Goal: Task Accomplishment & Management: Manage account settings

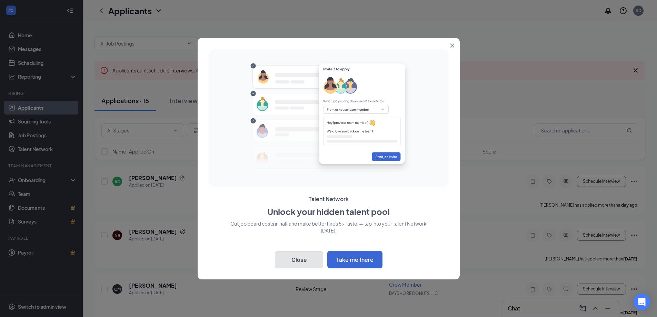
click at [295, 263] on button "Close" at bounding box center [299, 259] width 48 height 17
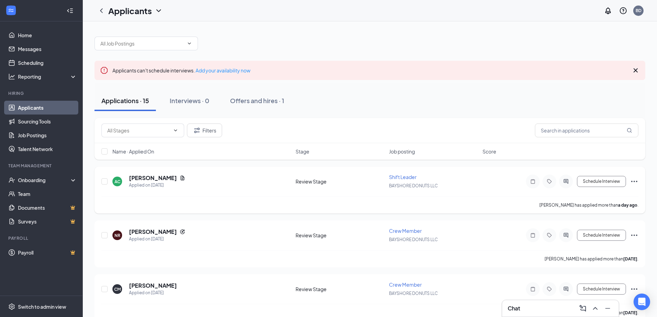
click at [212, 190] on div "AC [PERSON_NAME] Applied on [DATE] Review Stage Shift Leader BAYSHORE DONUTS LL…" at bounding box center [369, 185] width 537 height 23
click at [144, 179] on h5 "[PERSON_NAME]" at bounding box center [153, 178] width 48 height 8
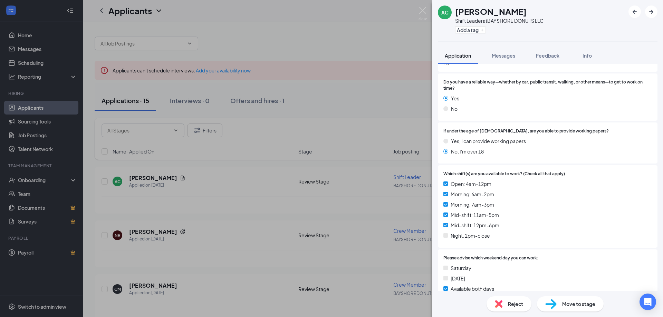
scroll to position [322, 0]
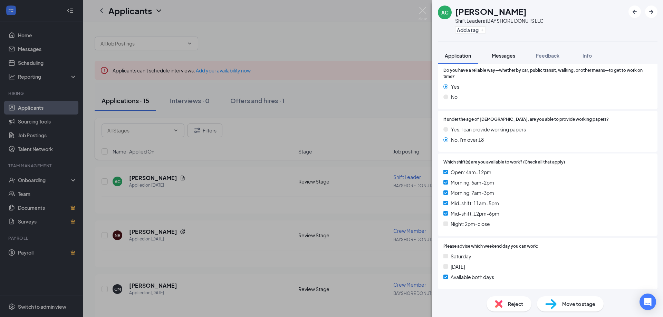
click at [506, 56] on span "Messages" at bounding box center [502, 55] width 23 height 6
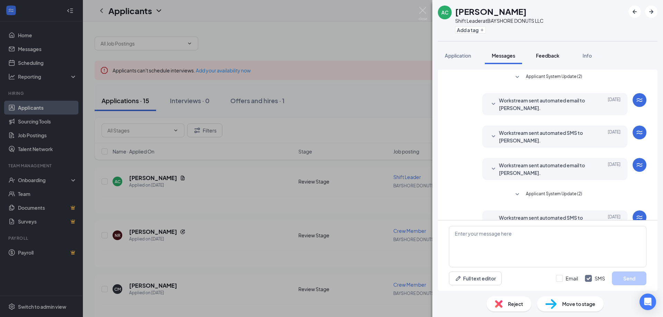
click at [544, 58] on span "Feedback" at bounding box center [547, 55] width 23 height 6
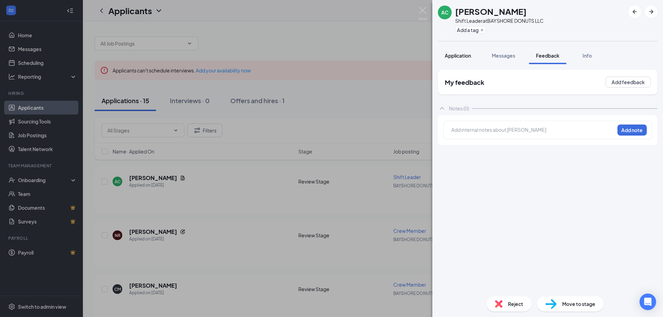
click at [454, 55] on span "Application" at bounding box center [457, 55] width 26 height 6
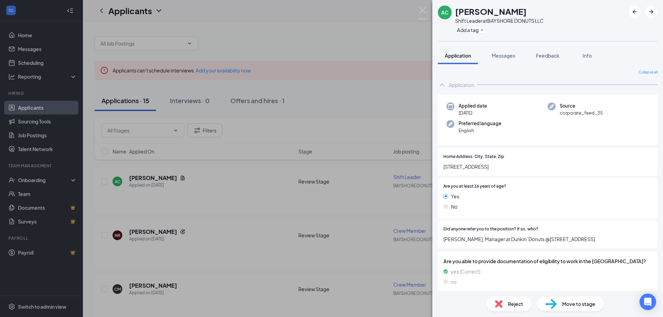
click at [368, 20] on div "AC [PERSON_NAME] Shift Leader at BAYSHORE DONUTS LLC Add a tag Application Mess…" at bounding box center [331, 158] width 663 height 317
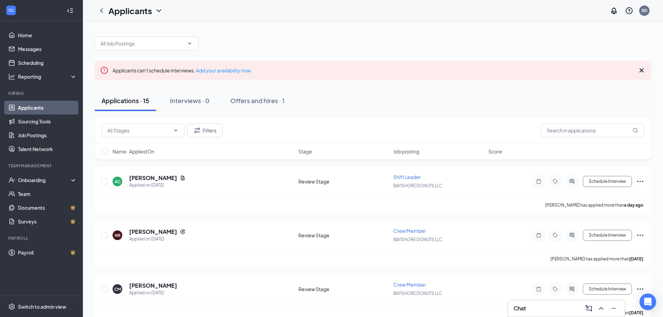
click at [351, 131] on div "Filters" at bounding box center [372, 131] width 542 height 14
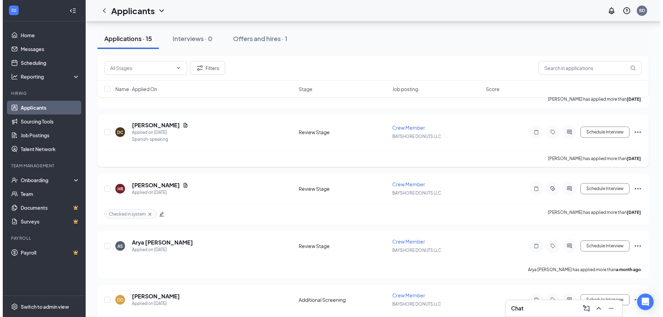
scroll to position [449, 0]
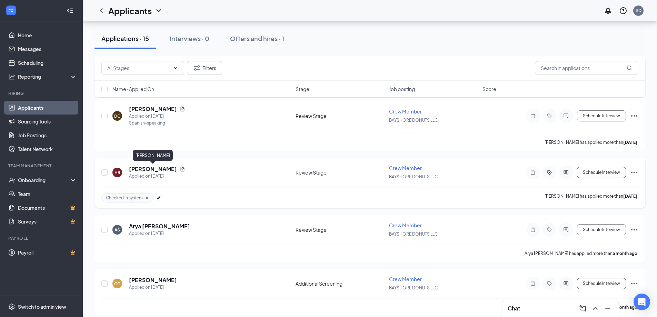
click at [152, 169] on h5 "[PERSON_NAME]" at bounding box center [153, 169] width 48 height 8
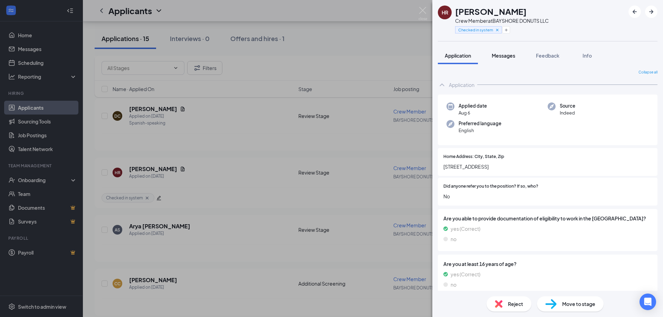
click at [510, 58] on span "Messages" at bounding box center [502, 55] width 23 height 6
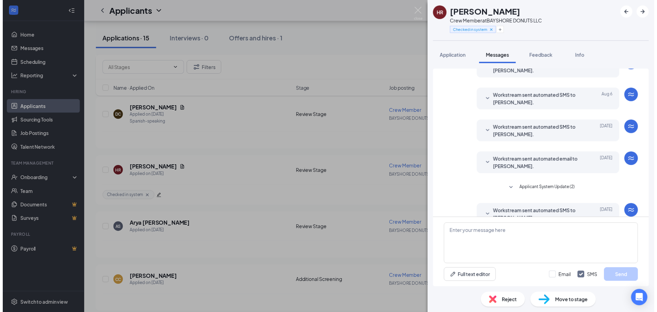
scroll to position [151, 0]
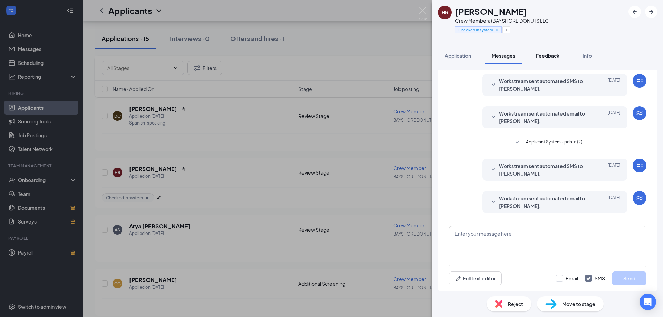
click at [554, 58] on span "Feedback" at bounding box center [547, 55] width 23 height 6
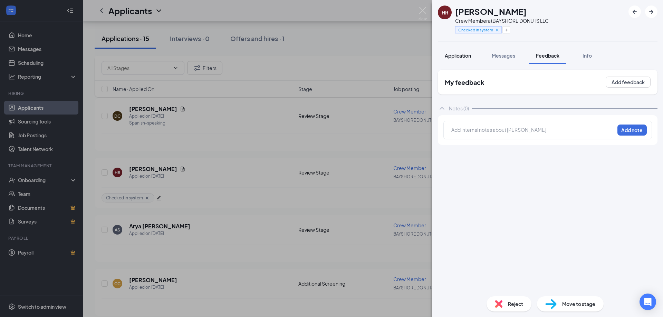
click at [462, 58] on span "Application" at bounding box center [457, 55] width 26 height 6
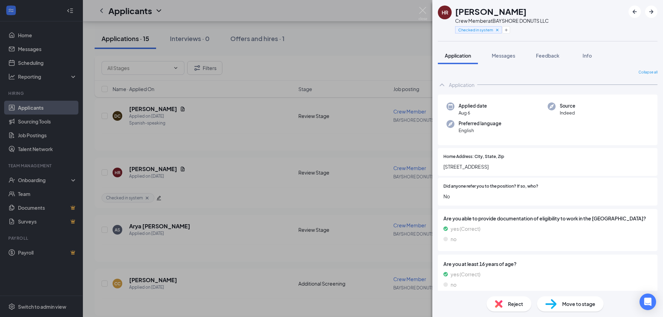
click at [418, 11] on div "HR [PERSON_NAME] Crew Member at BAYSHORE DONUTS LLC Checked in system Applicati…" at bounding box center [331, 158] width 663 height 317
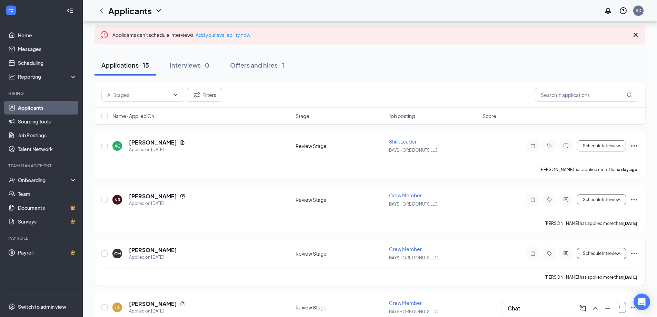
scroll to position [35, 0]
click at [36, 180] on div "Onboarding" at bounding box center [44, 180] width 53 height 7
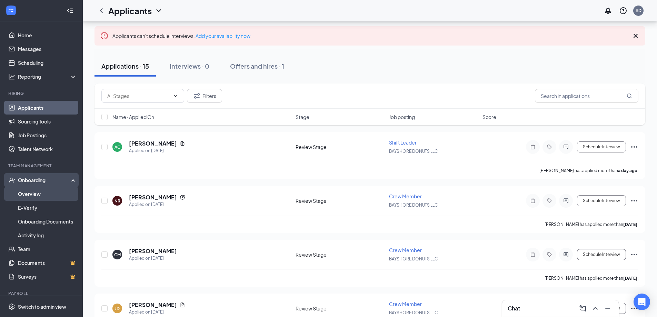
click at [44, 197] on link "Overview" at bounding box center [47, 194] width 59 height 14
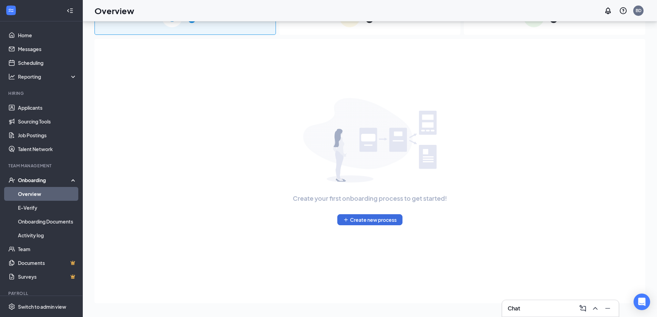
scroll to position [31, 0]
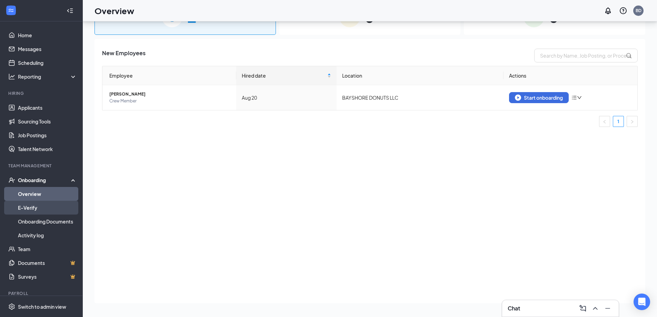
click at [32, 211] on link "E-Verify" at bounding box center [47, 208] width 59 height 14
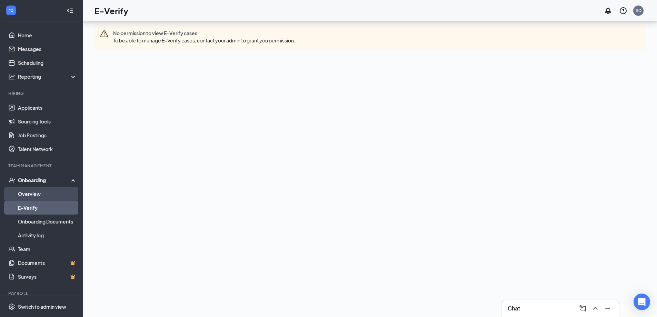
click at [35, 196] on link "Overview" at bounding box center [47, 194] width 59 height 14
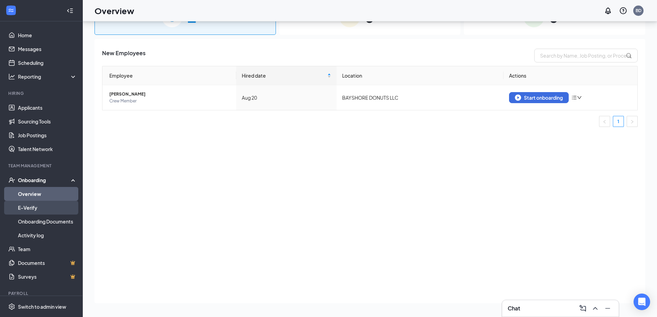
click at [28, 204] on link "E-Verify" at bounding box center [47, 208] width 59 height 14
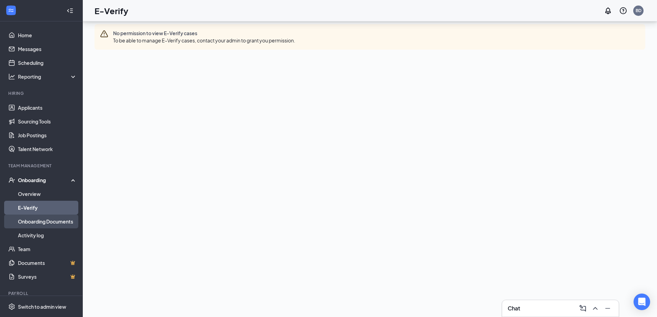
click at [38, 224] on link "Onboarding Documents" at bounding box center [47, 222] width 59 height 14
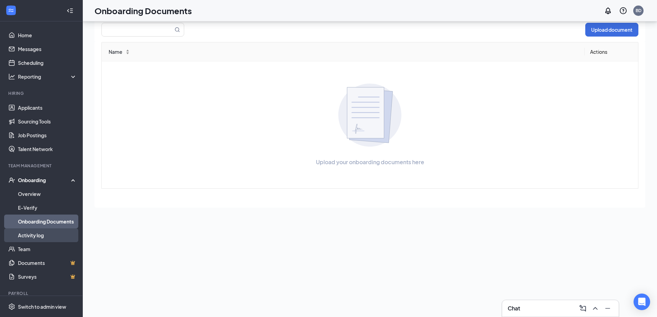
click at [37, 237] on link "Activity log" at bounding box center [47, 235] width 59 height 14
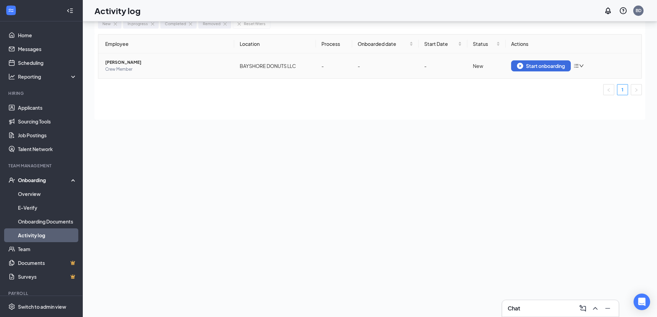
click at [579, 66] on icon "bars" at bounding box center [577, 66] width 6 height 6
click at [525, 110] on div "Employee Location Process Onboarded date Start Date Status Actions [PERSON_NAME…" at bounding box center [370, 77] width 551 height 86
click at [28, 37] on link "Home" at bounding box center [47, 35] width 59 height 14
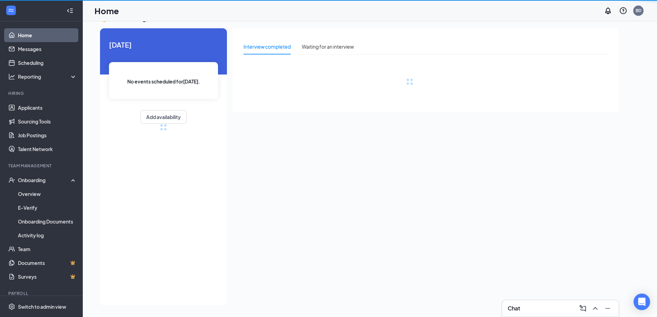
scroll to position [14, 0]
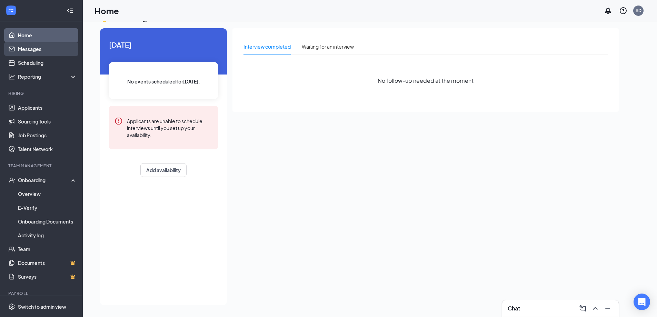
click at [28, 51] on link "Messages" at bounding box center [47, 49] width 59 height 14
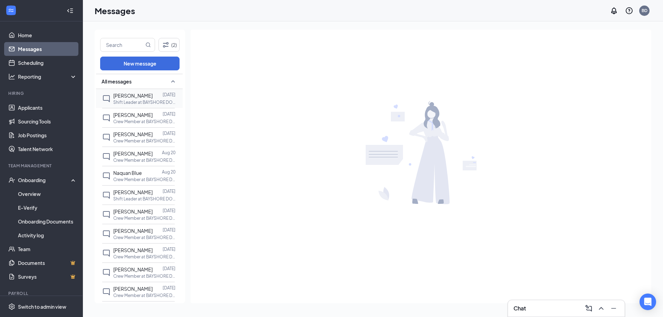
click at [141, 101] on p "Shift Leader at BAYSHORE DONUTS LLC" at bounding box center [144, 102] width 62 height 6
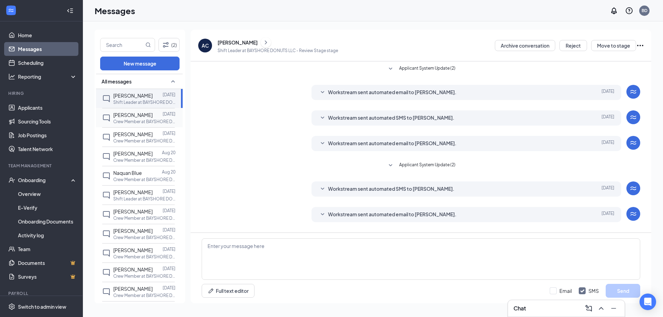
click at [145, 112] on span "[PERSON_NAME]" at bounding box center [132, 115] width 39 height 6
click at [147, 138] on div "[PERSON_NAME]" at bounding box center [132, 134] width 39 height 8
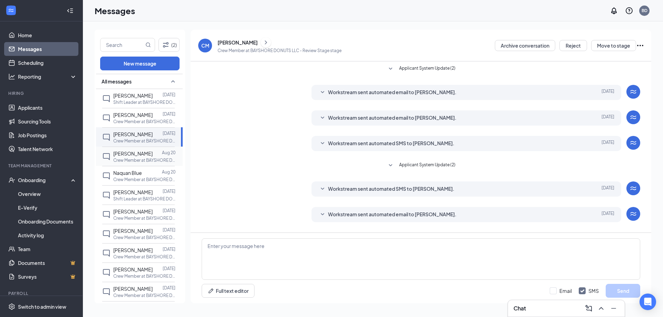
click at [153, 152] on div at bounding box center [157, 154] width 9 height 8
click at [149, 175] on div at bounding box center [152, 173] width 20 height 8
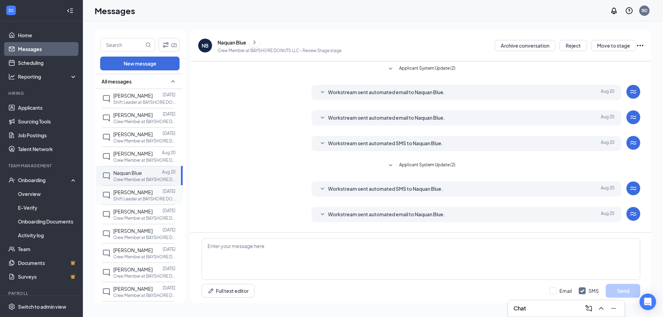
click at [153, 194] on div at bounding box center [158, 192] width 10 height 8
click at [149, 212] on span "[PERSON_NAME]" at bounding box center [132, 211] width 39 height 6
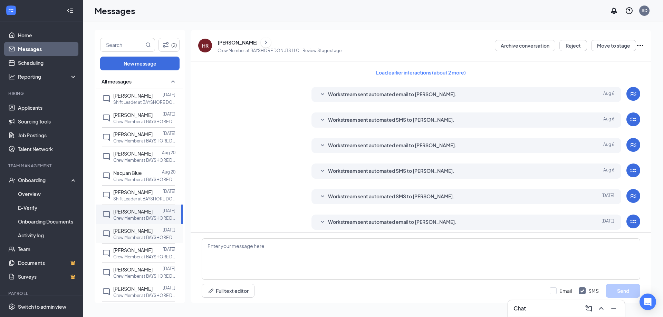
scroll to position [18, 0]
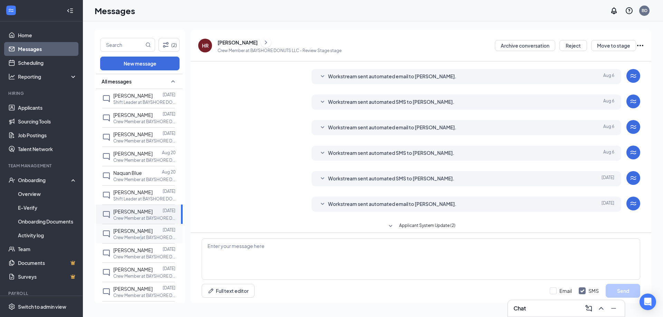
click at [142, 237] on p "Crew Member at BAYSHORE DONUTS LLC" at bounding box center [144, 238] width 62 height 6
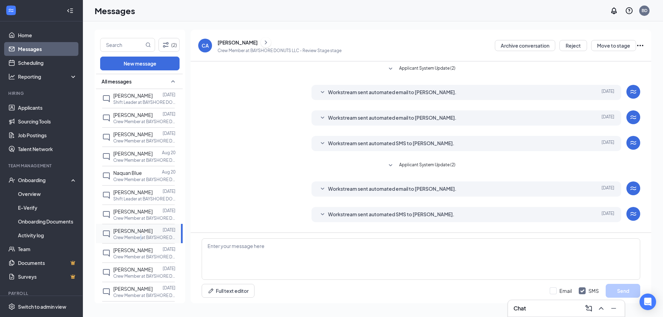
click at [142, 237] on p "Crew Member at BAYSHORE DONUTS LLC" at bounding box center [144, 238] width 62 height 6
click at [142, 243] on div "[PERSON_NAME] [DATE] Crew Member at BAYSHORE DONUTS LLC" at bounding box center [138, 252] width 72 height 19
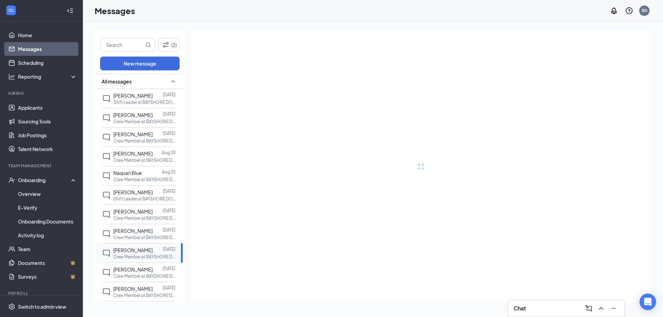
click at [143, 251] on span "[PERSON_NAME]" at bounding box center [132, 250] width 39 height 6
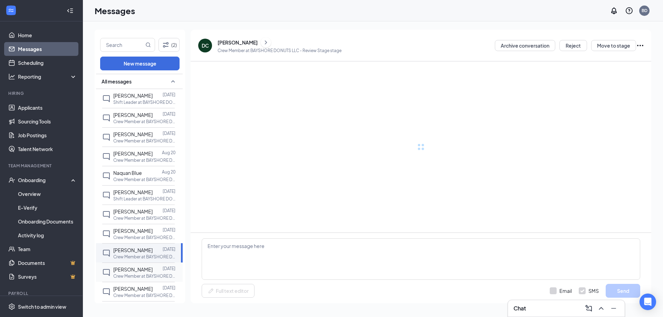
click at [143, 267] on span "[PERSON_NAME]" at bounding box center [132, 269] width 39 height 6
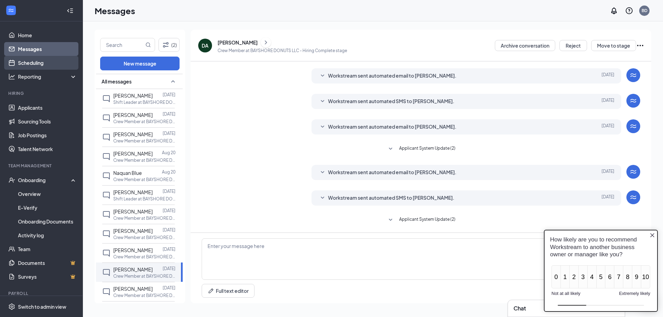
click at [36, 61] on link "Scheduling" at bounding box center [47, 63] width 59 height 14
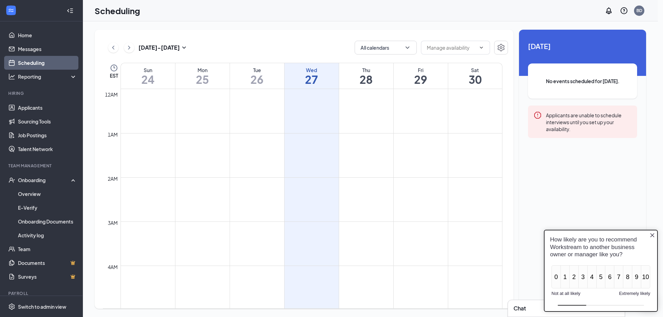
scroll to position [339, 0]
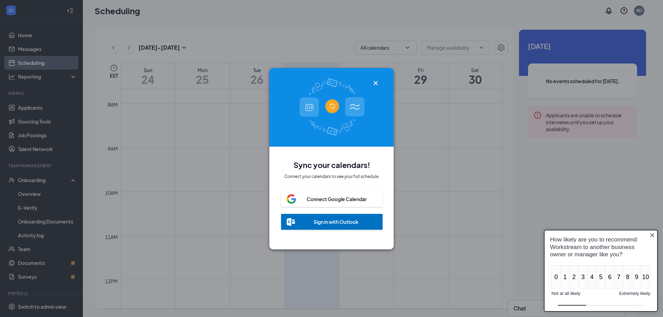
click at [373, 82] on icon "Cross" at bounding box center [375, 83] width 4 height 4
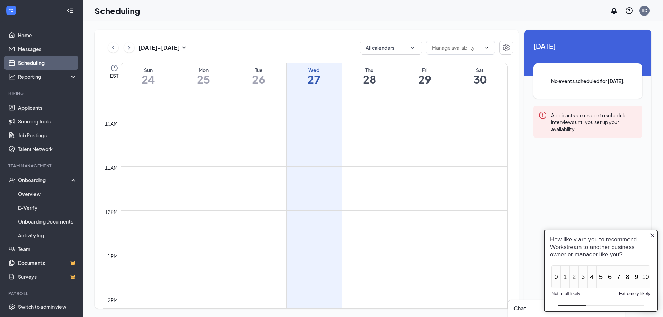
scroll to position [408, 0]
